Goal: Go to known website: Access a specific website the user already knows

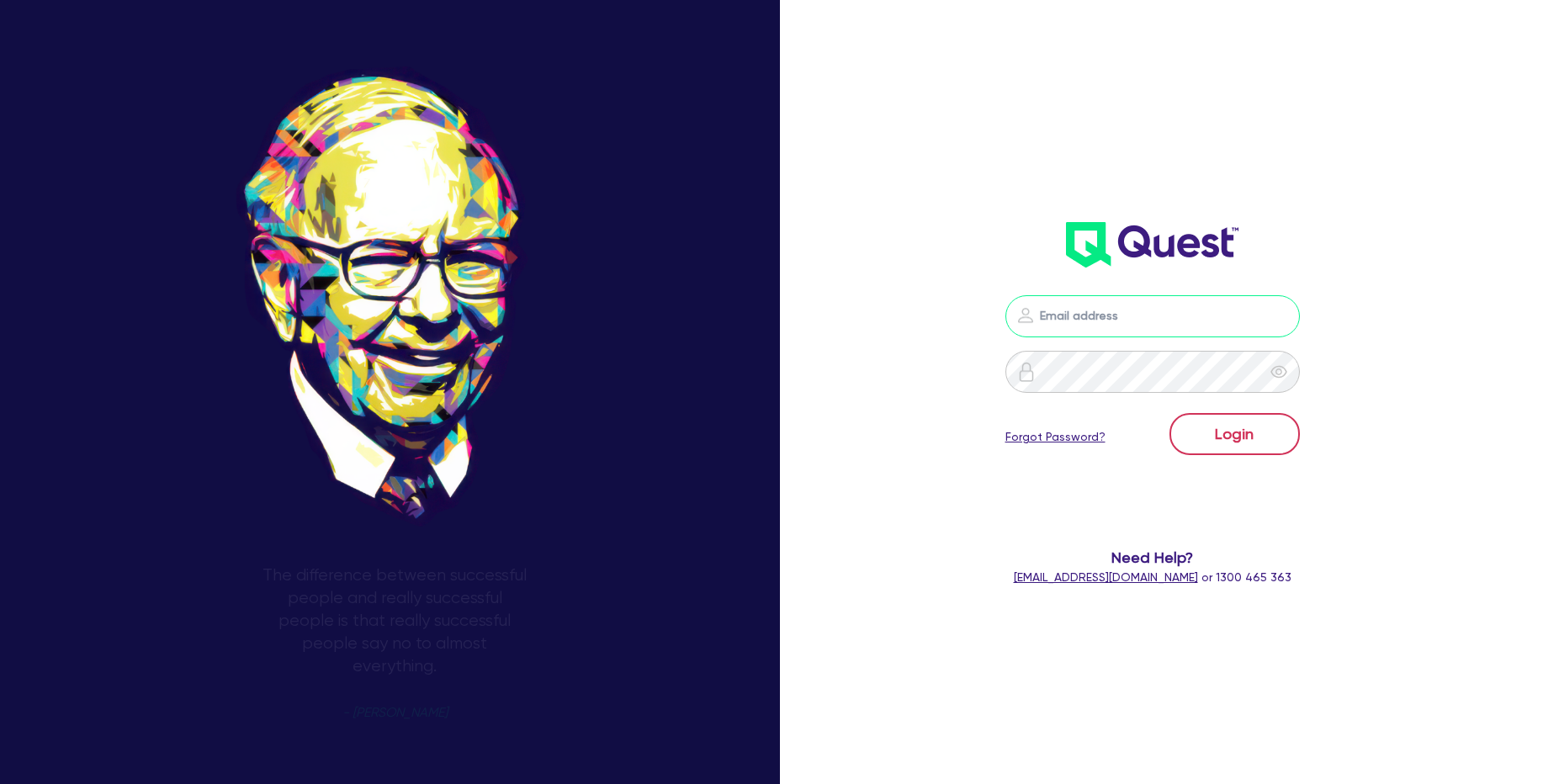
type input "[PERSON_NAME][EMAIL_ADDRESS][PERSON_NAME][DOMAIN_NAME]"
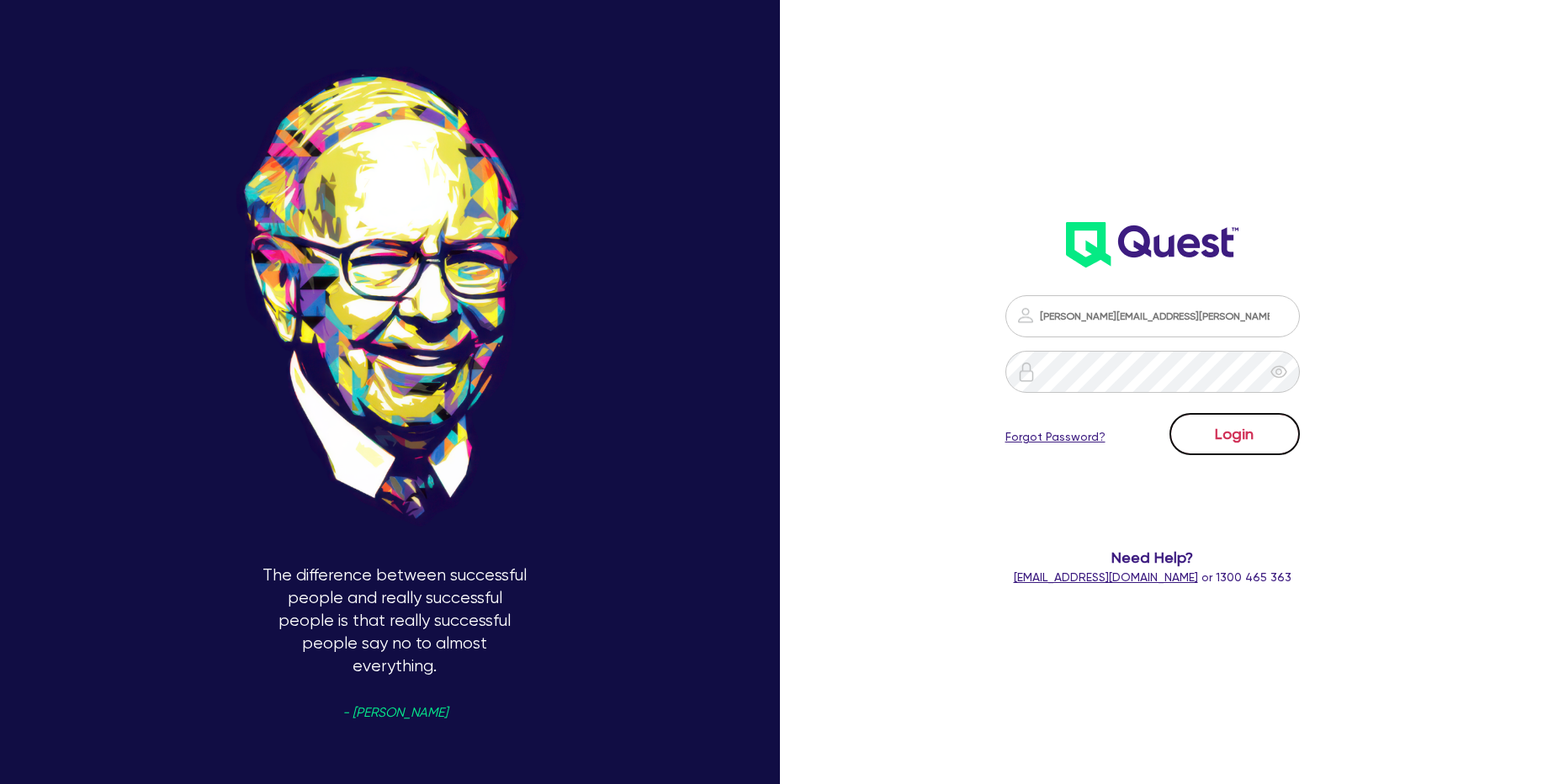
click at [1261, 433] on button "Login" at bounding box center [1235, 434] width 131 height 42
